Goal: Task Accomplishment & Management: Manage account settings

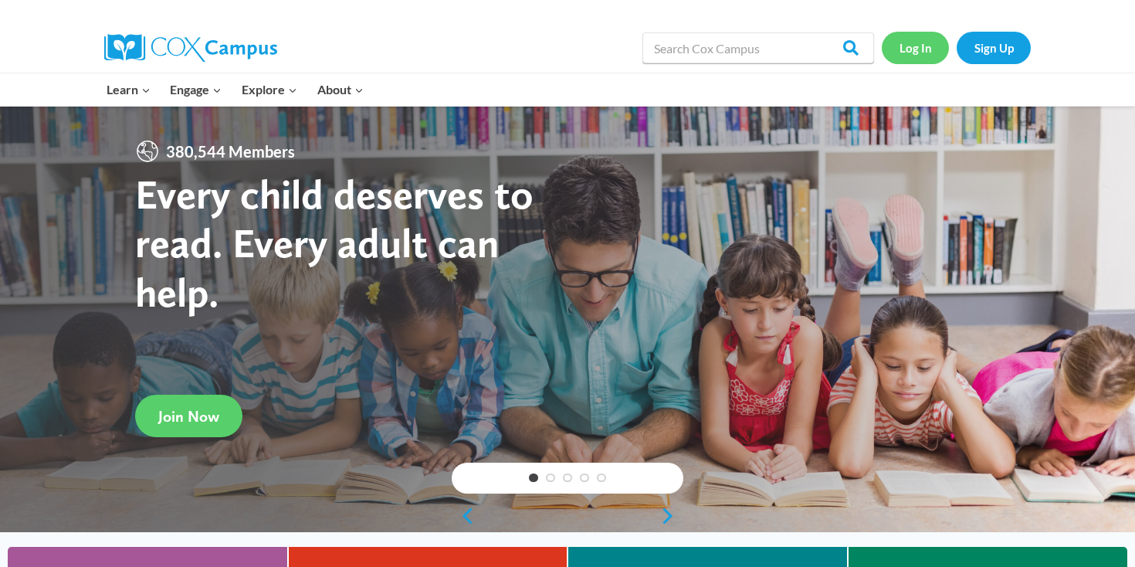
click at [901, 58] on link "Log In" at bounding box center [915, 48] width 67 height 32
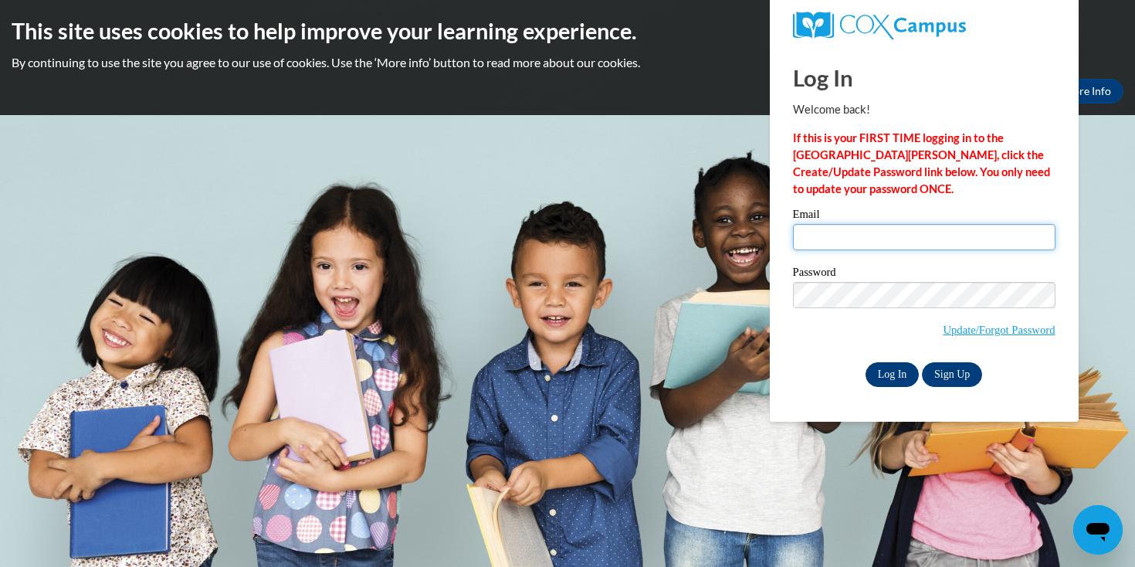
type input "sarah.kallas@mapledale.k12.wi.us"
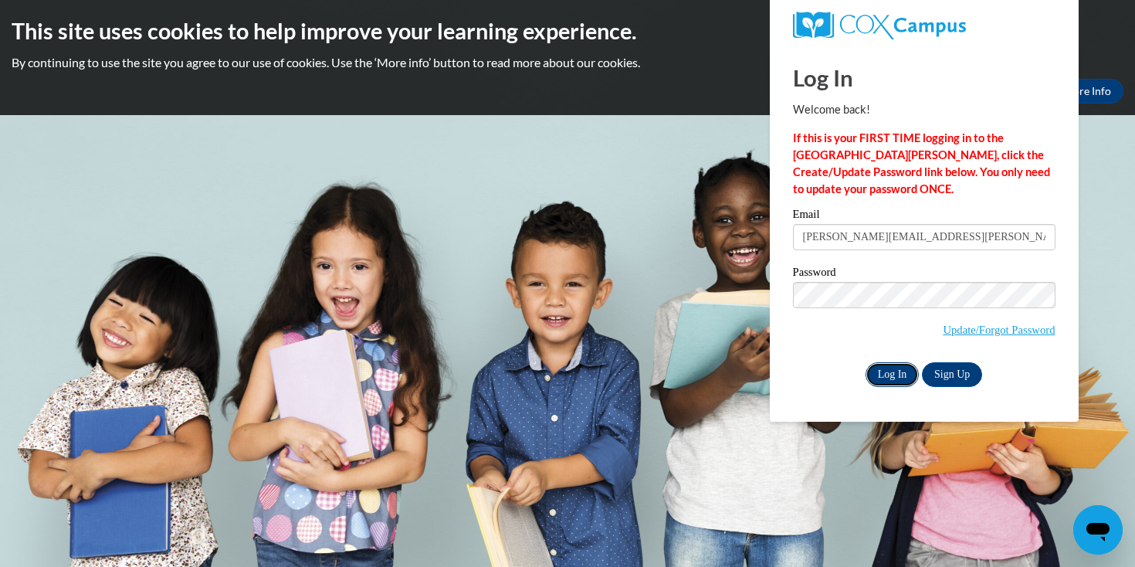
click at [884, 375] on input "Log In" at bounding box center [893, 374] width 54 height 25
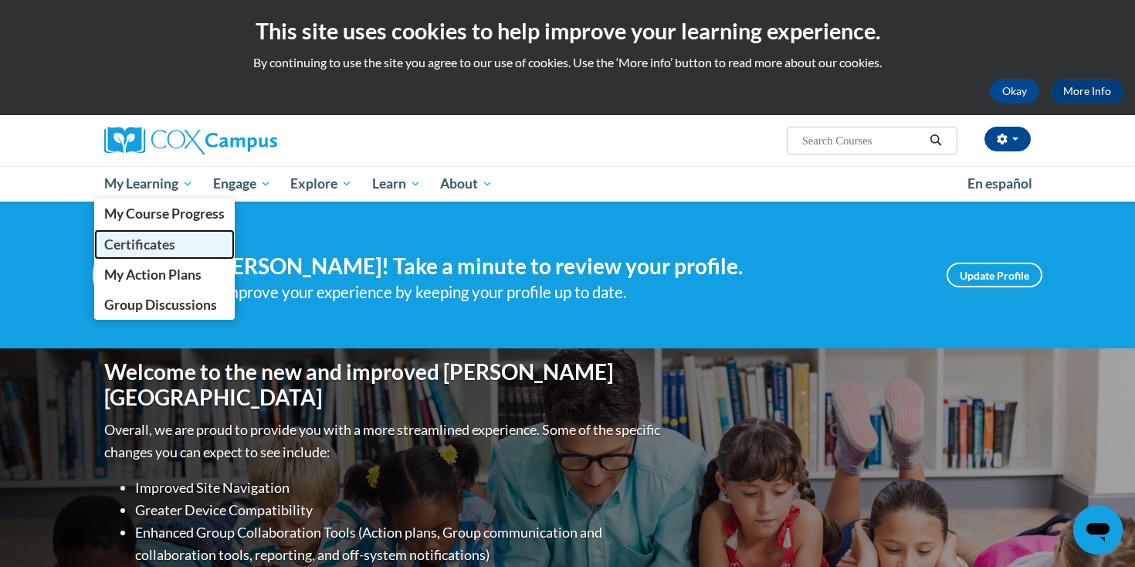
click at [155, 244] on span "Certificates" at bounding box center [139, 244] width 71 height 16
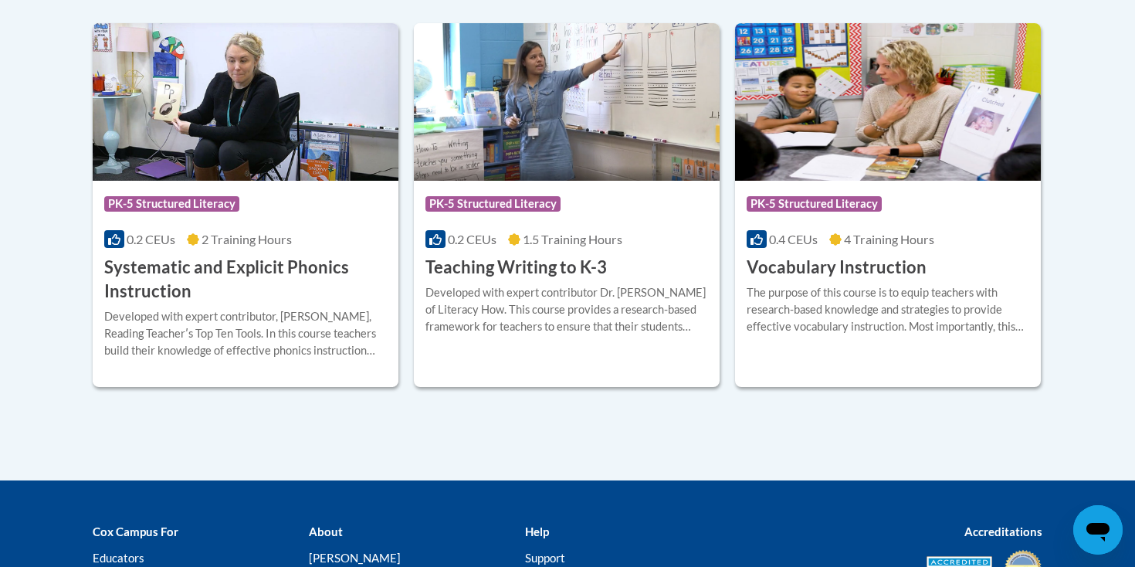
scroll to position [1795, 0]
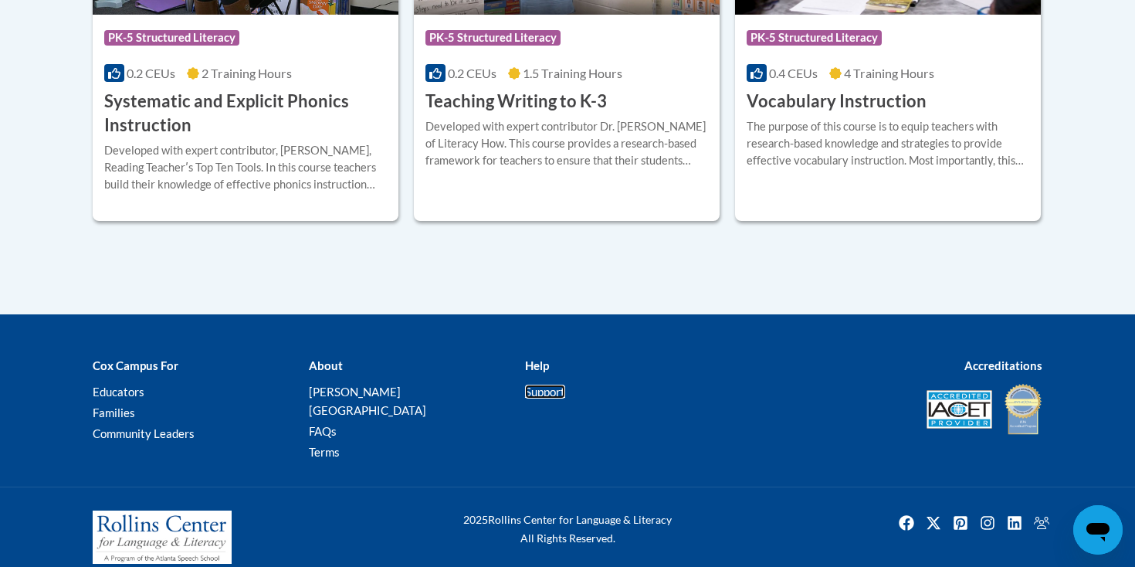
click at [537, 391] on link "Support" at bounding box center [545, 392] width 40 height 14
